Goal: Task Accomplishment & Management: Use online tool/utility

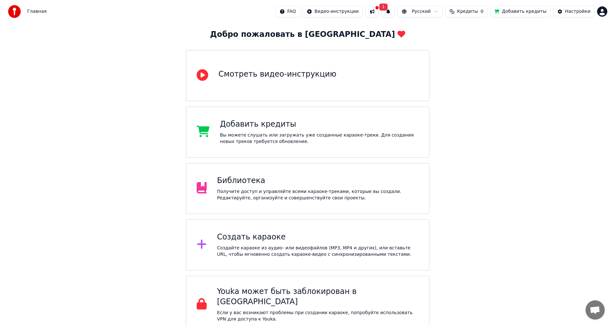
scroll to position [33, 0]
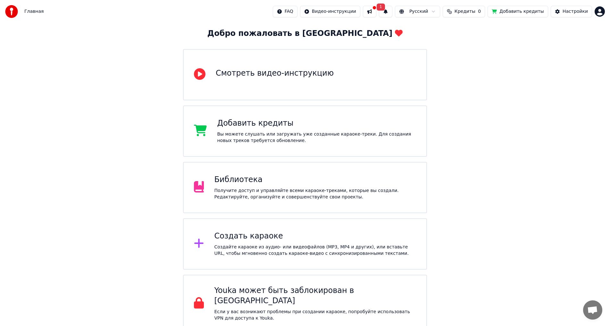
click at [245, 248] on div "Создайте караоке из аудио- или видеофайлов (MP3, MP4 и других), или вставьте UR…" at bounding box center [315, 250] width 202 height 13
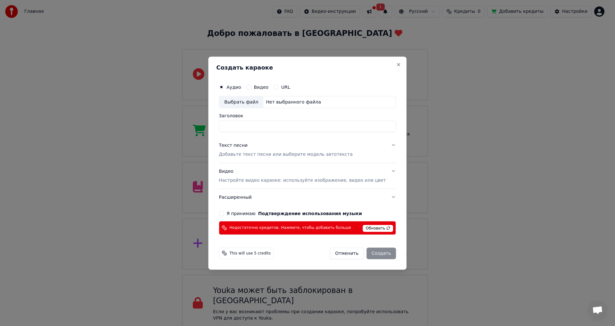
click at [245, 146] on div "Текст песни" at bounding box center [233, 145] width 29 height 6
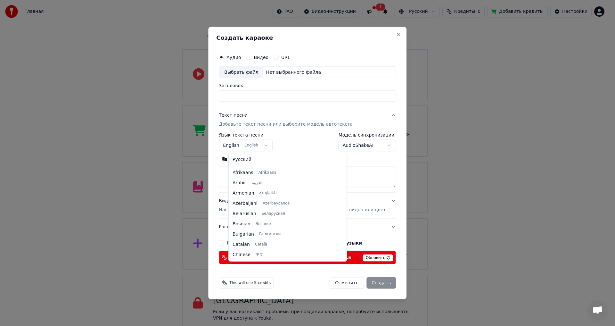
click at [272, 145] on body "Главная FAQ Видео-инструкции 1 Русский Кредиты 0 Добавить кредиты Настройки Доб…" at bounding box center [305, 149] width 610 height 365
select select "**"
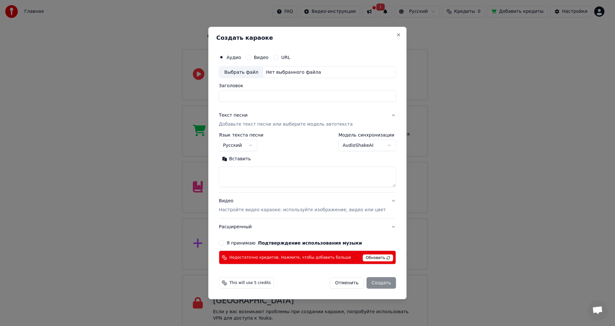
click at [238, 175] on textarea at bounding box center [307, 177] width 177 height 21
click at [244, 158] on button "Вставить" at bounding box center [236, 159] width 35 height 10
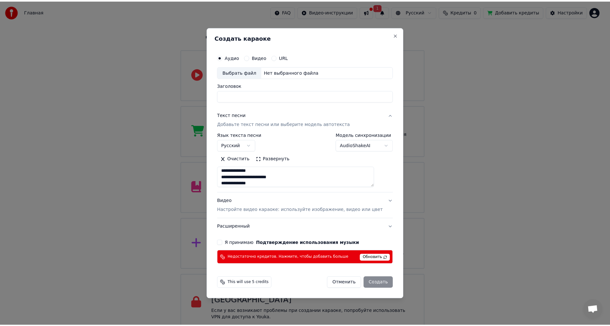
scroll to position [190, 0]
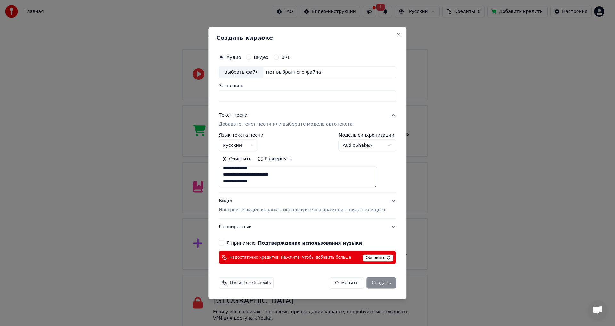
click at [251, 58] on button "Видео" at bounding box center [248, 56] width 5 height 5
click at [252, 70] on div "Выбрать файл" at bounding box center [241, 72] width 44 height 12
click at [238, 57] on label "Аудио" at bounding box center [234, 57] width 14 height 4
click at [224, 57] on button "Аудио" at bounding box center [221, 56] width 5 height 5
click at [248, 71] on div "Выбрать файл" at bounding box center [241, 72] width 44 height 12
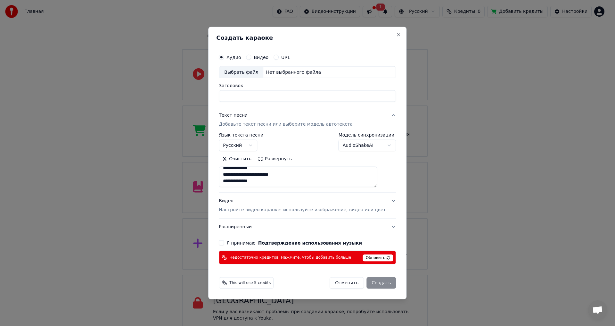
type textarea "**********"
type input "**********"
click at [311, 213] on p "Настройте видео караоке: используйте изображение, видео или цвет" at bounding box center [302, 210] width 167 height 6
type textarea "**********"
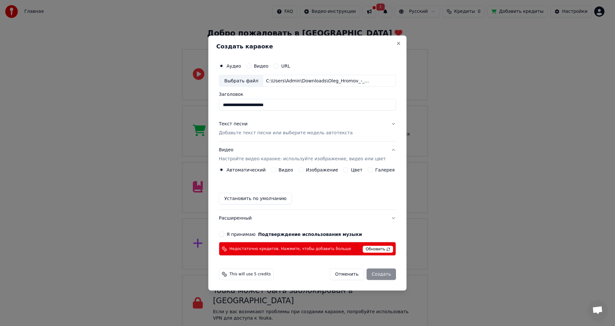
click at [280, 170] on div "Видео" at bounding box center [282, 169] width 22 height 5
click at [276, 169] on button "Видео" at bounding box center [273, 169] width 5 height 5
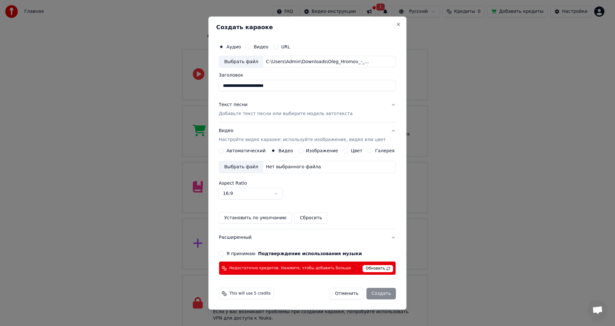
click at [241, 166] on div "Выбрать файл" at bounding box center [241, 168] width 44 height 12
click at [298, 166] on div "Нет выбранного файла" at bounding box center [293, 167] width 60 height 6
click at [243, 167] on div "Выбрать файл" at bounding box center [241, 168] width 44 height 12
click at [373, 292] on div "Отменить Создать" at bounding box center [363, 294] width 66 height 12
click at [371, 268] on span "Обновить" at bounding box center [378, 268] width 30 height 7
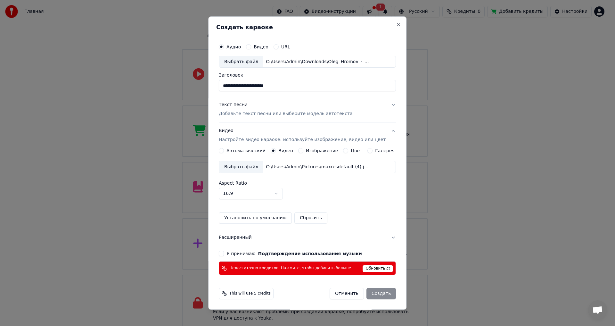
drag, startPoint x: 378, startPoint y: 268, endPoint x: 364, endPoint y: 269, distance: 13.8
click at [378, 268] on span "Обновить" at bounding box center [378, 268] width 30 height 7
click at [368, 268] on span "Обновить" at bounding box center [378, 268] width 30 height 7
click at [373, 293] on div "Отменить Создать" at bounding box center [363, 294] width 66 height 12
drag, startPoint x: 225, startPoint y: 251, endPoint x: 240, endPoint y: 261, distance: 17.9
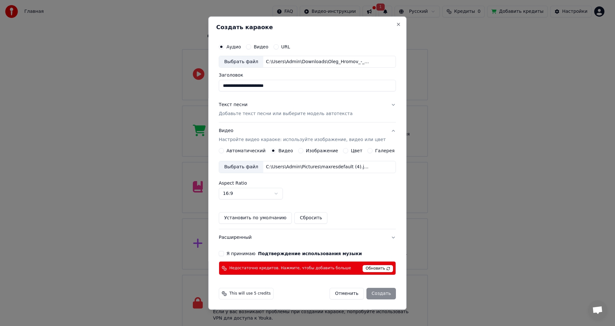
click at [224, 252] on button "Я принимаю Подтверждение использования музыки" at bounding box center [221, 253] width 5 height 5
click at [375, 295] on div "Отменить Создать" at bounding box center [363, 294] width 66 height 12
click at [367, 268] on span "Обновить" at bounding box center [378, 268] width 30 height 7
click at [368, 267] on span "Обновить" at bounding box center [378, 268] width 30 height 7
click at [379, 266] on span "Обновить" at bounding box center [378, 268] width 30 height 7
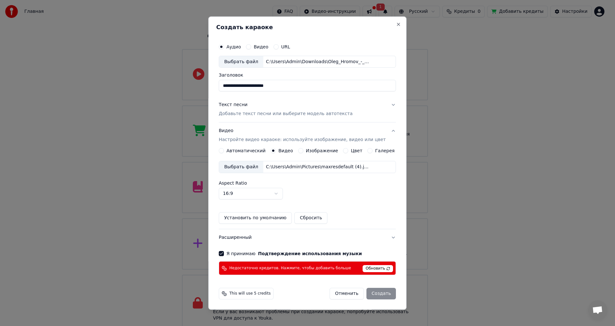
click at [376, 296] on div "Отменить Создать" at bounding box center [363, 294] width 66 height 12
click at [376, 297] on div "Отменить Создать" at bounding box center [363, 294] width 66 height 12
click at [248, 295] on span "This will use 5 credits" at bounding box center [249, 293] width 41 height 5
click at [372, 294] on div "Отменить Создать" at bounding box center [363, 294] width 66 height 12
click at [396, 24] on button "Close" at bounding box center [398, 24] width 5 height 5
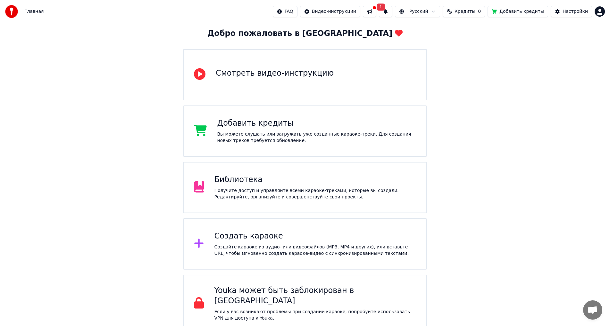
click at [255, 131] on div "Вы можете слушать или загружать уже созданные караоке-треки. Для создания новых…" at bounding box center [316, 137] width 199 height 13
click at [473, 10] on span "Кредиты" at bounding box center [464, 11] width 21 height 6
click at [474, 48] on button "Обновить" at bounding box center [472, 48] width 39 height 12
click at [376, 11] on button at bounding box center [369, 12] width 13 height 12
click at [385, 7] on span "1" at bounding box center [381, 7] width 8 height 7
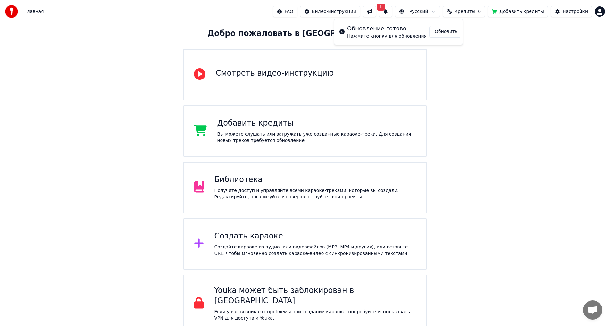
click at [376, 10] on button at bounding box center [369, 12] width 13 height 12
